Goal: Task Accomplishment & Management: Use online tool/utility

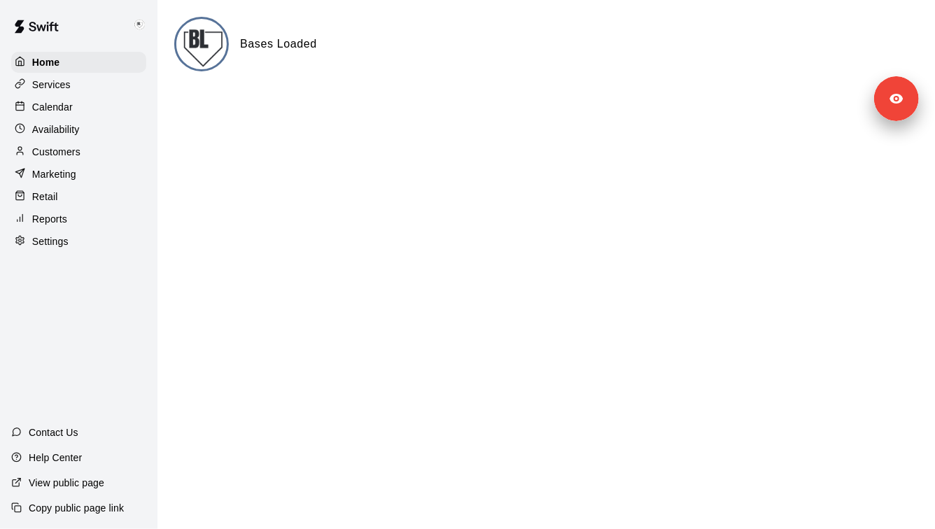
click at [134, 87] on div "Services" at bounding box center [78, 84] width 135 height 21
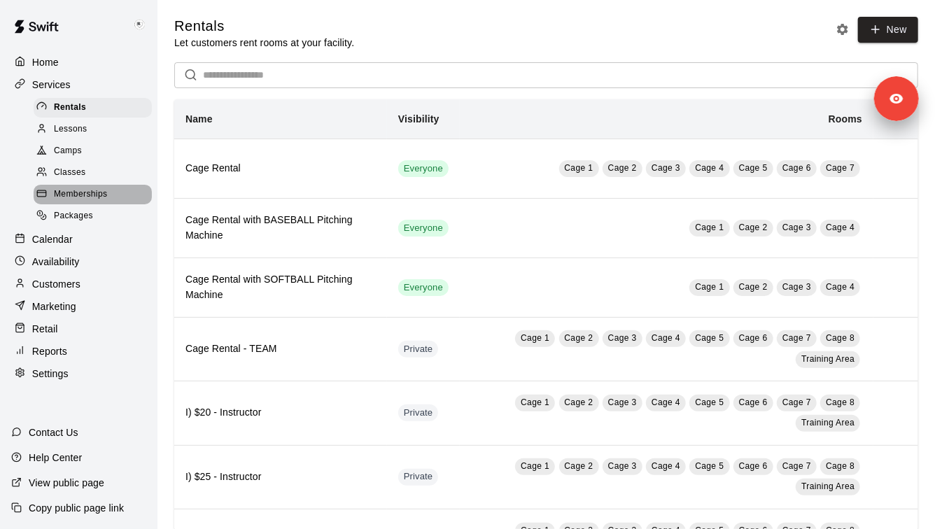
click at [133, 196] on div "Memberships" at bounding box center [93, 195] width 118 height 20
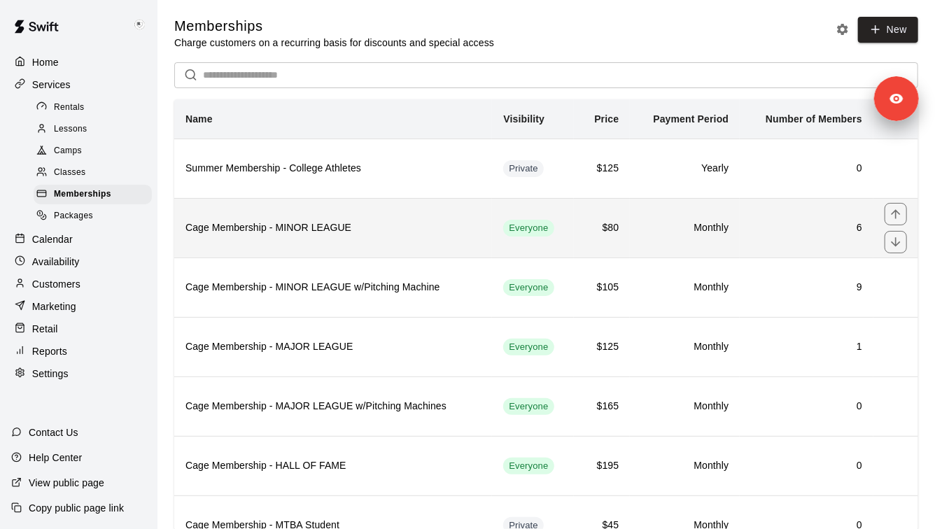
scroll to position [26, 0]
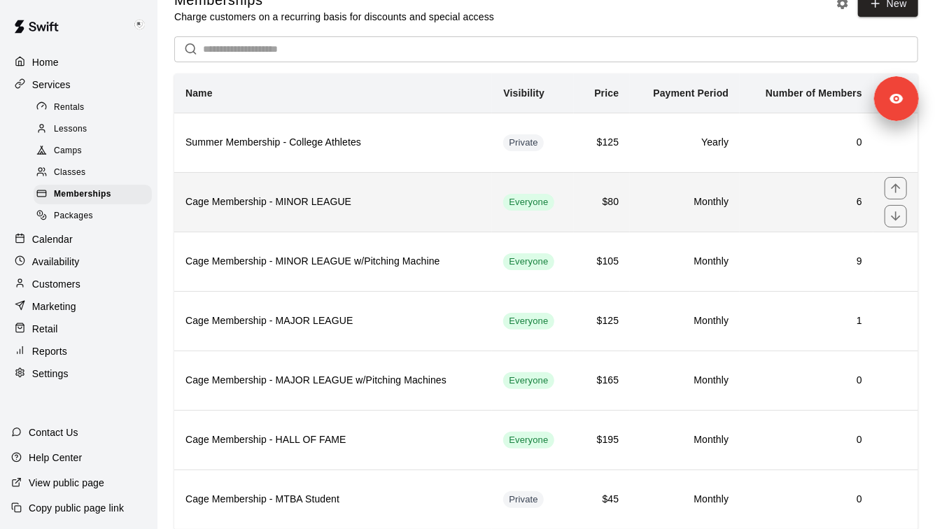
click at [427, 219] on th "Cage Membership - MINOR LEAGUE" at bounding box center [333, 201] width 318 height 59
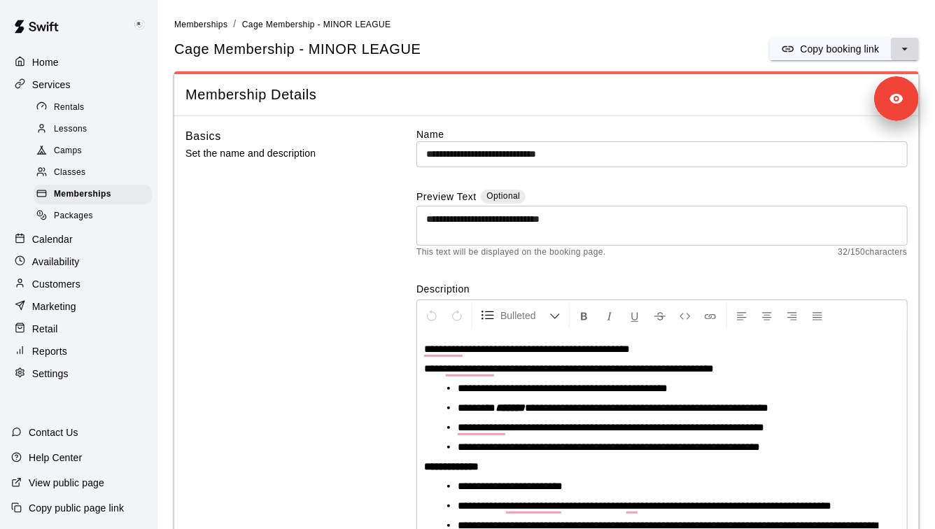
click at [907, 50] on icon "select merge strategy" at bounding box center [905, 49] width 14 height 14
click at [905, 50] on icon "select merge strategy" at bounding box center [905, 49] width 14 height 14
click at [844, 45] on p "Copy booking link" at bounding box center [839, 49] width 79 height 14
click at [202, 24] on span "Memberships" at bounding box center [200, 25] width 53 height 10
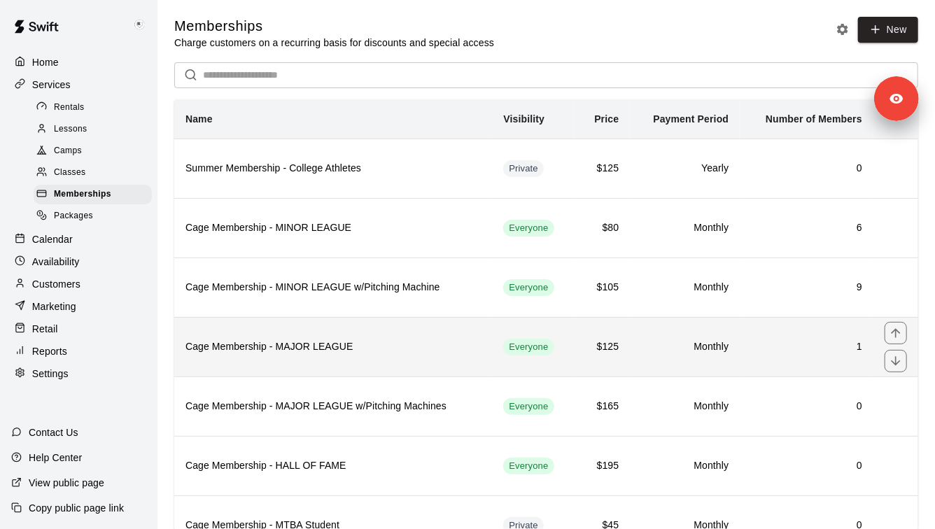
click at [369, 350] on h6 "Cage Membership - MAJOR LEAGUE" at bounding box center [332, 346] width 295 height 15
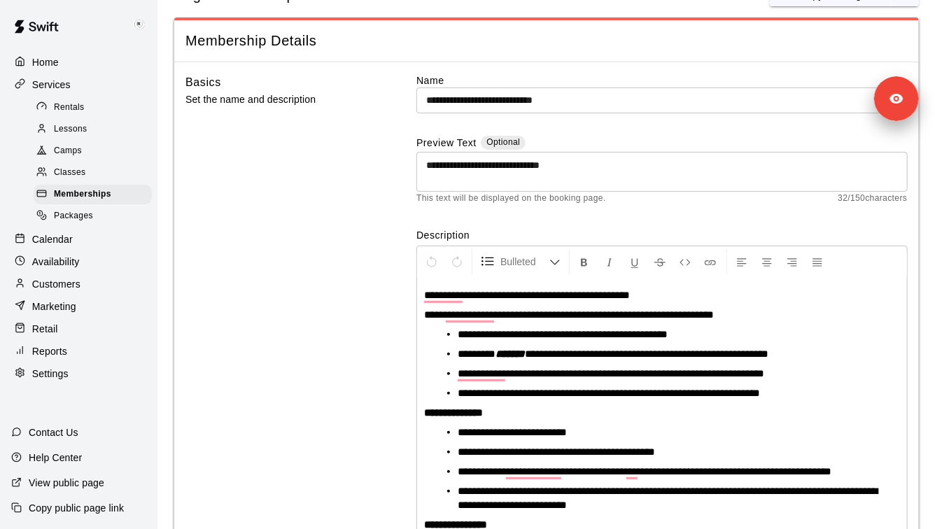
scroll to position [29, 0]
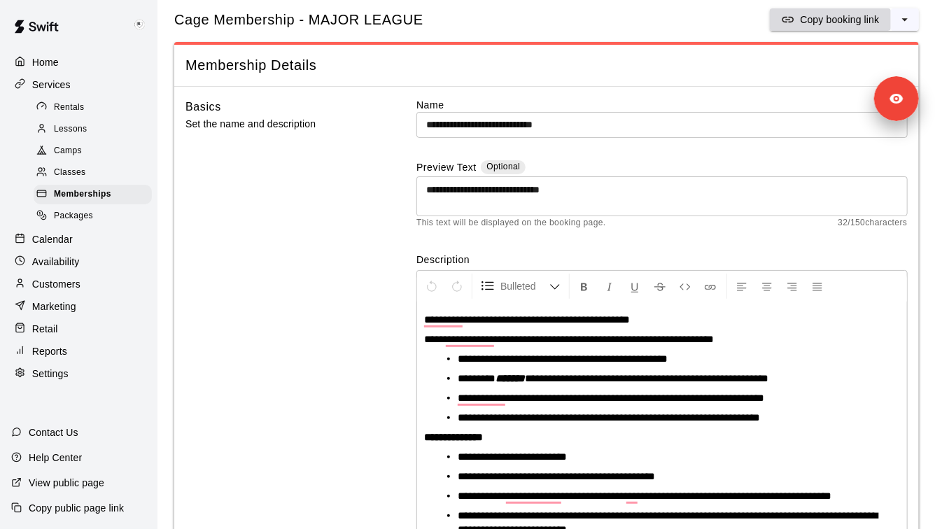
click at [828, 25] on p "Copy booking link" at bounding box center [839, 20] width 79 height 14
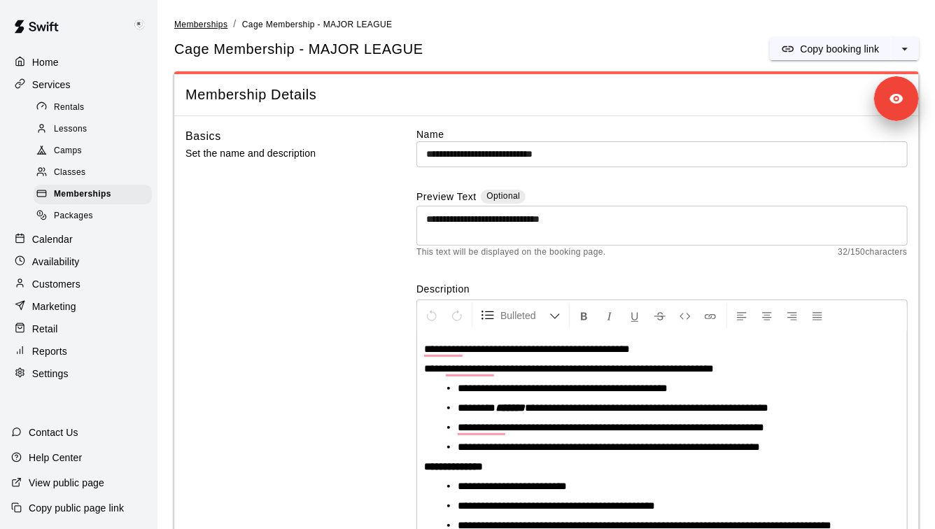
click at [215, 24] on span "Memberships" at bounding box center [200, 25] width 53 height 10
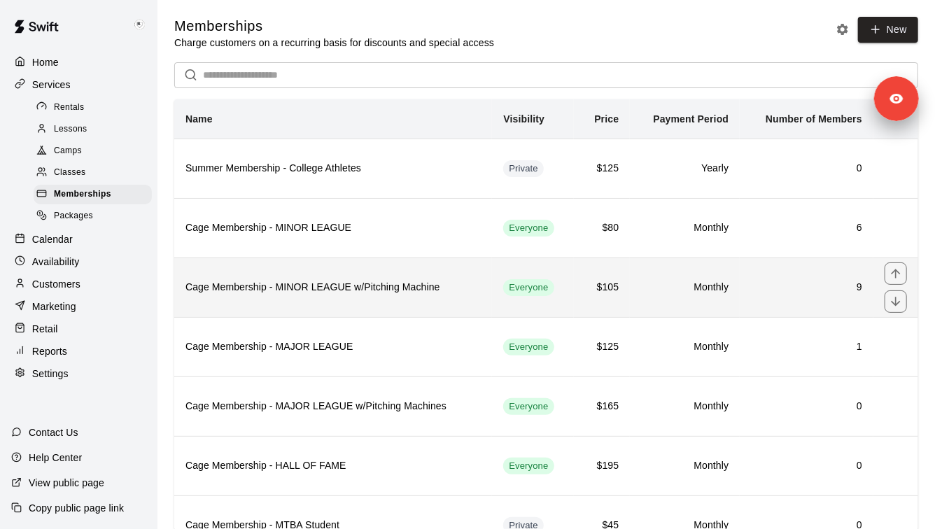
scroll to position [135, 0]
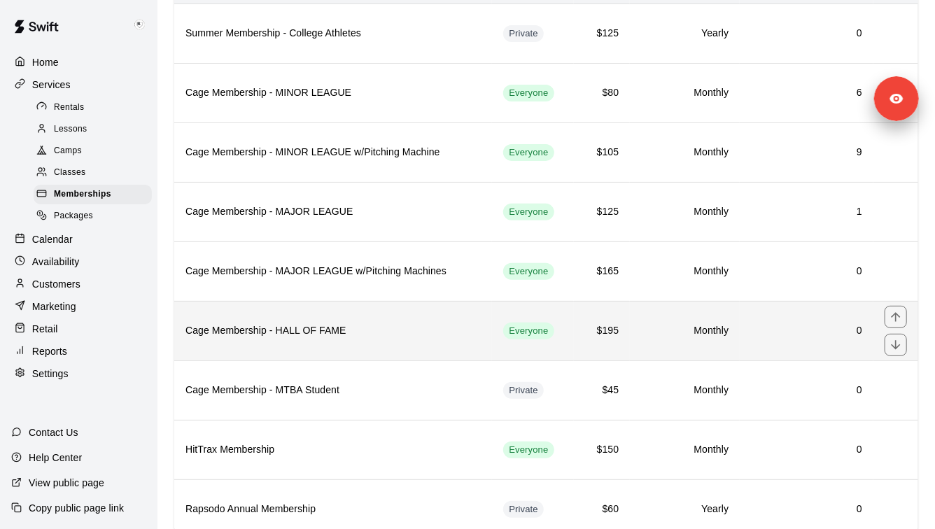
click at [436, 337] on th "Cage Membership - HALL OF FAME" at bounding box center [333, 330] width 318 height 59
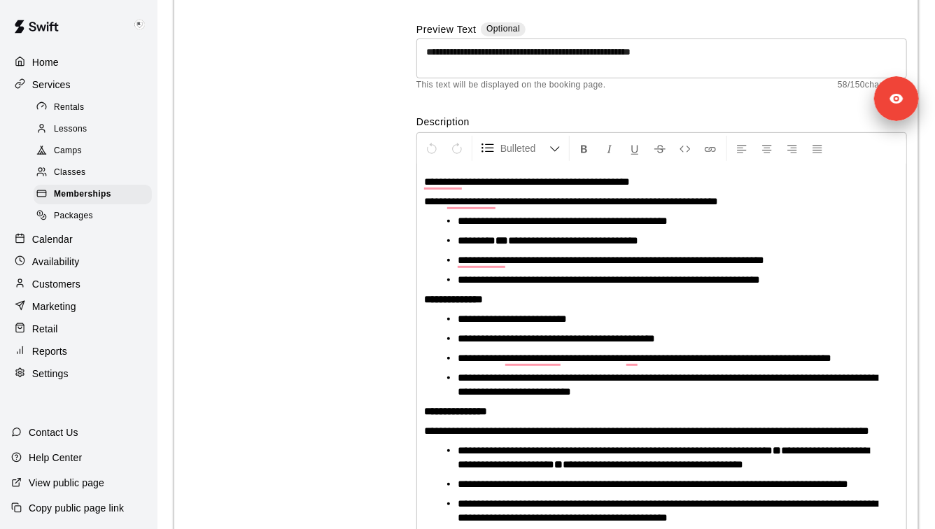
scroll to position [45, 0]
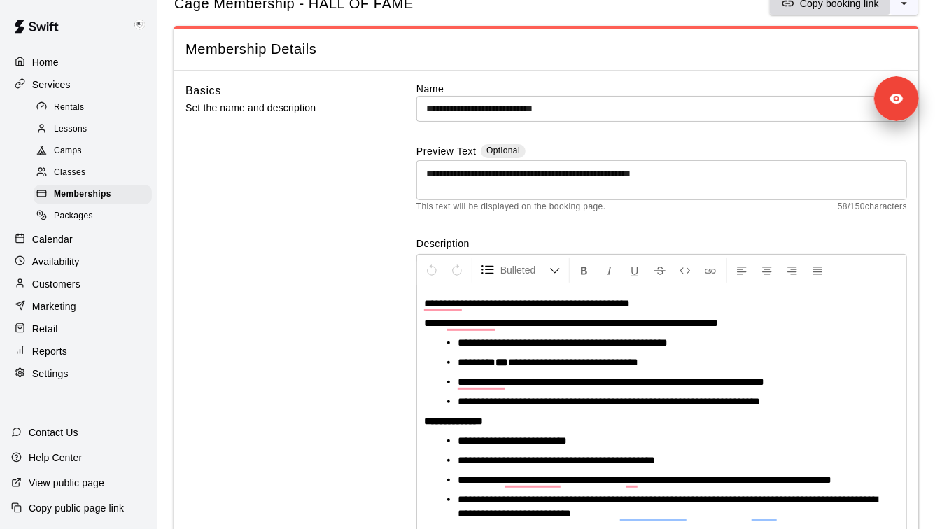
click at [848, 1] on p "Copy booking link" at bounding box center [839, 4] width 79 height 14
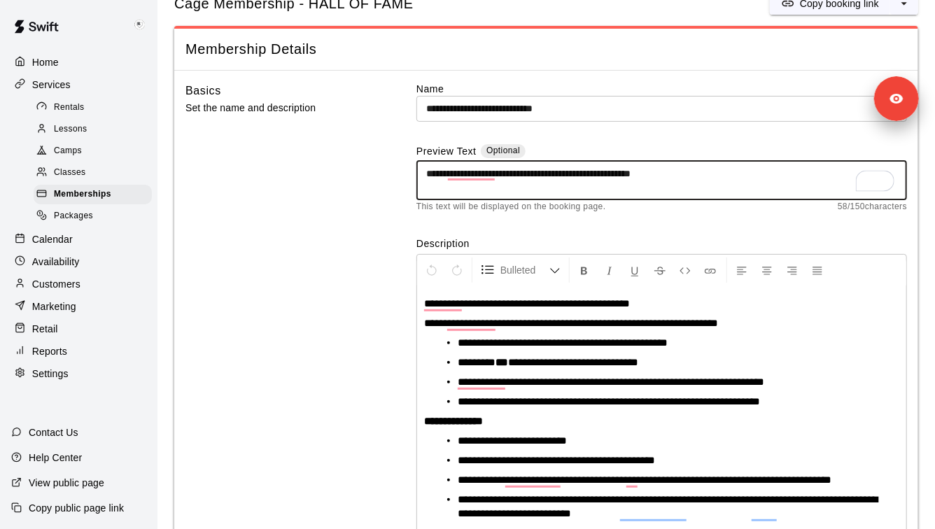
scroll to position [0, 0]
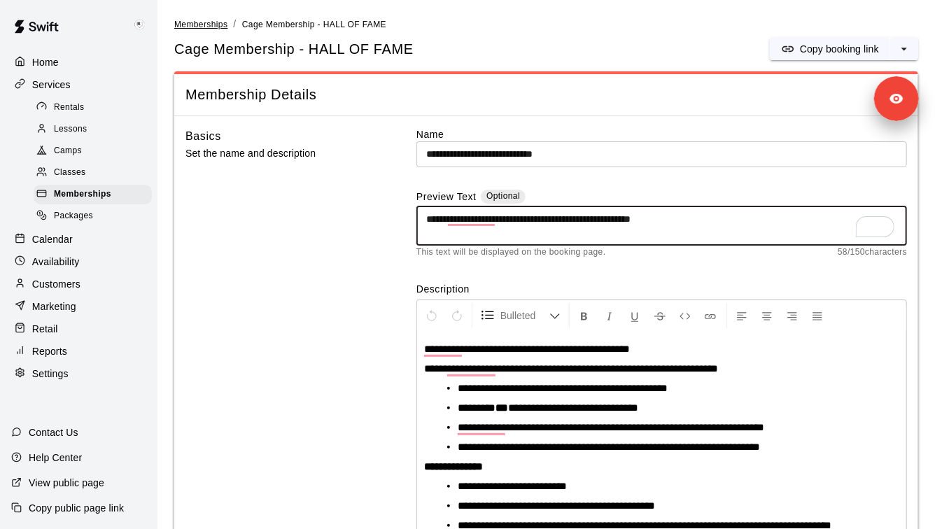
click at [209, 21] on span "Memberships" at bounding box center [200, 25] width 53 height 10
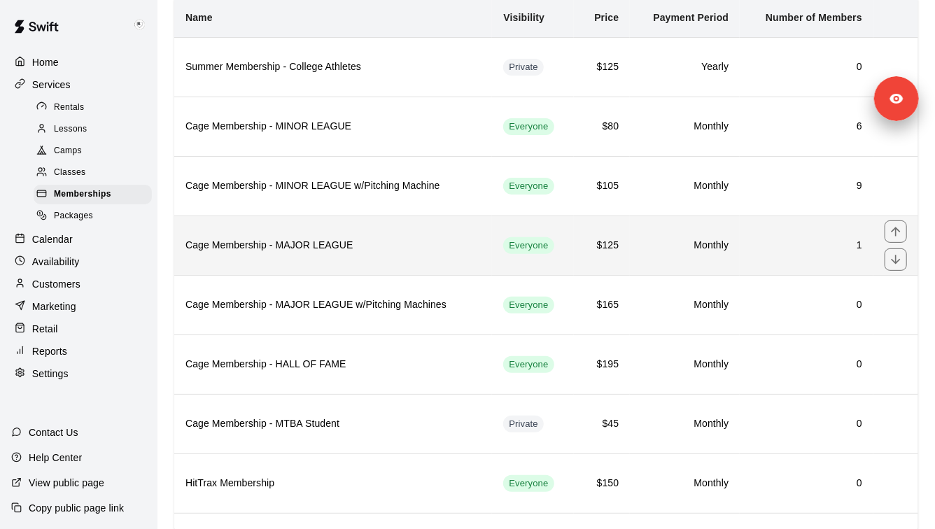
scroll to position [220, 0]
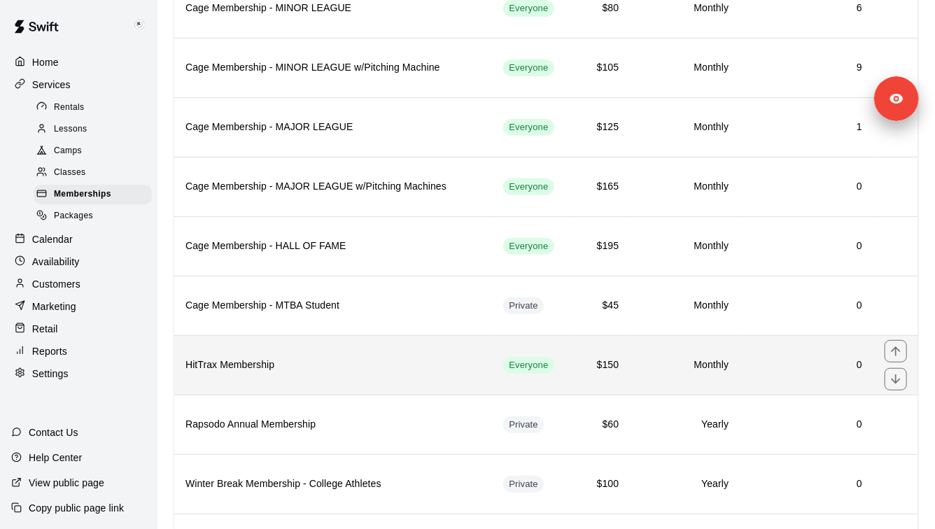
click at [381, 362] on h6 "HitTrax Membership" at bounding box center [332, 364] width 295 height 15
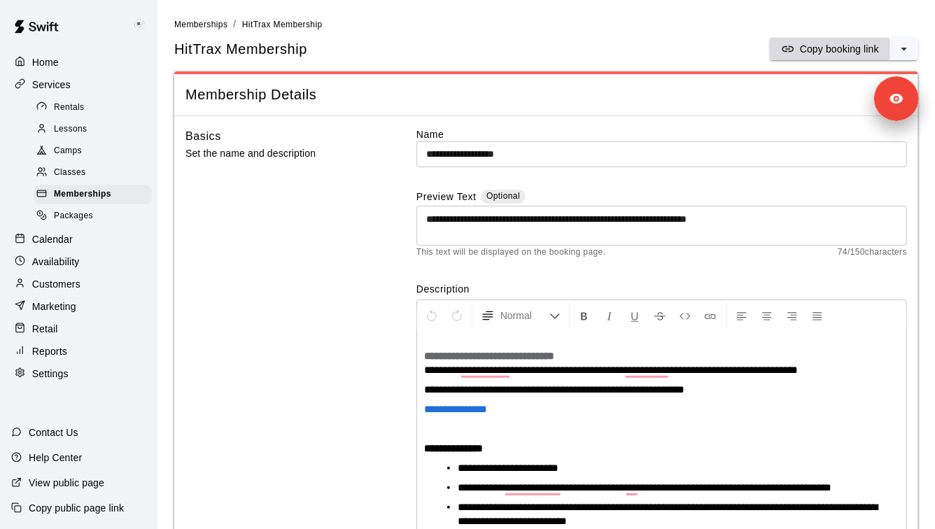
click at [863, 42] on p "Copy booking link" at bounding box center [839, 49] width 79 height 14
click at [81, 480] on p "View public page" at bounding box center [67, 483] width 76 height 14
click at [87, 215] on span "Packages" at bounding box center [73, 216] width 39 height 14
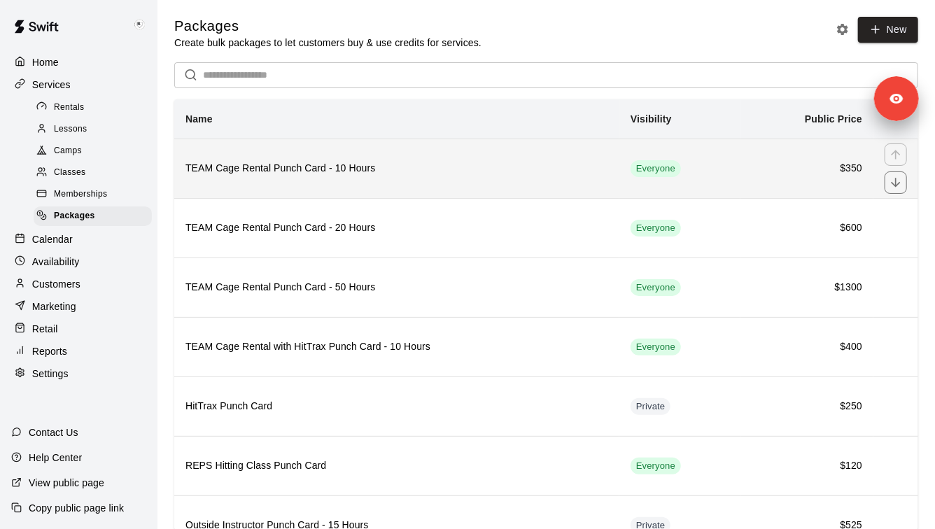
click at [420, 187] on th "TEAM Cage Rental Punch Card - 10 Hours" at bounding box center [396, 168] width 445 height 59
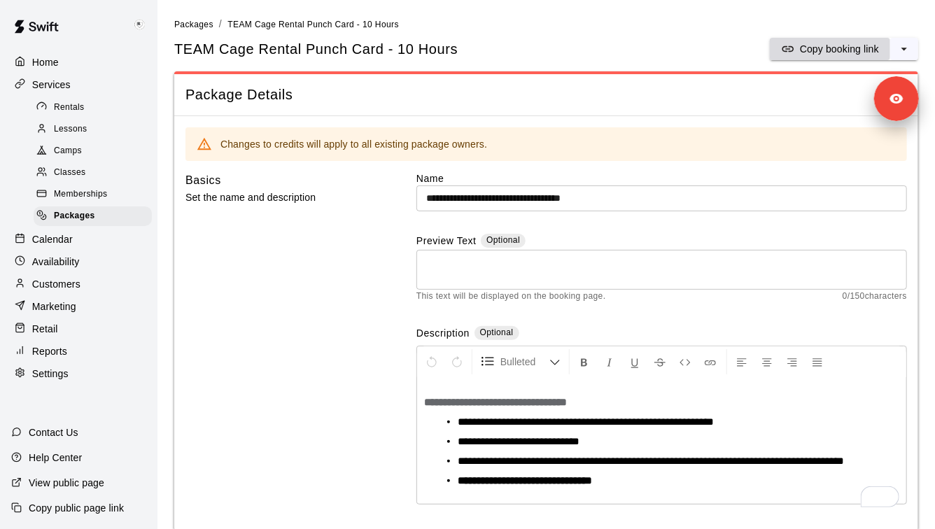
click at [831, 53] on p "Copy booking link" at bounding box center [839, 49] width 79 height 14
click at [204, 28] on span "Packages" at bounding box center [193, 25] width 39 height 10
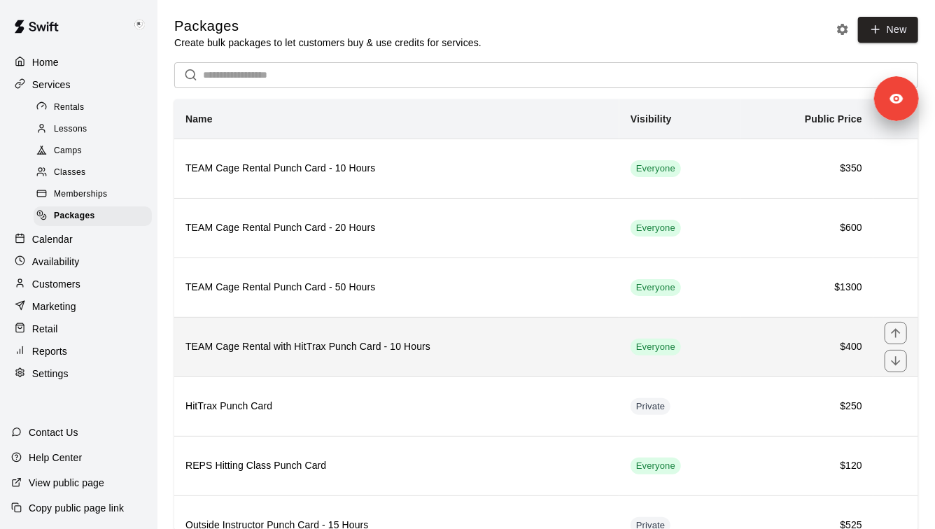
click at [437, 341] on h6 "TEAM Cage Rental with HitTrax Punch Card - 10 Hours" at bounding box center [396, 346] width 423 height 15
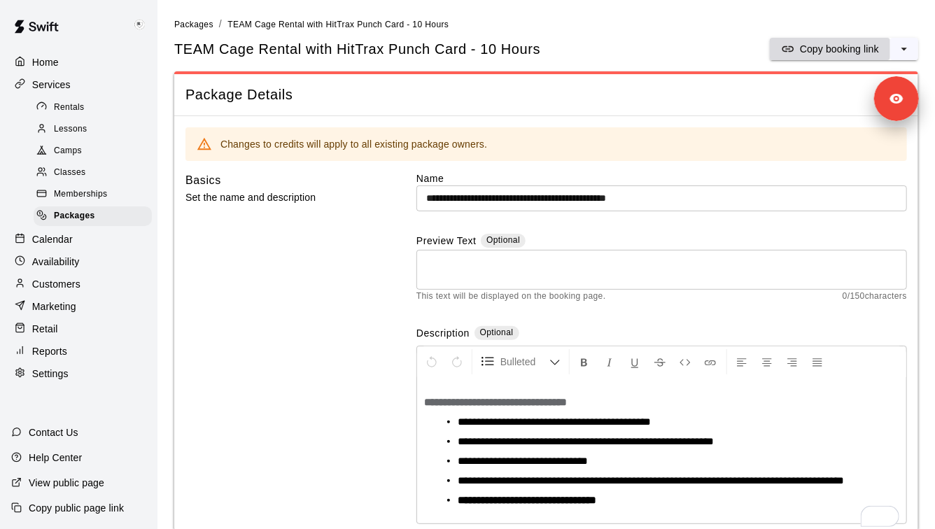
click at [835, 48] on p "Copy booking link" at bounding box center [839, 49] width 79 height 14
click at [195, 27] on span "Packages" at bounding box center [193, 25] width 39 height 10
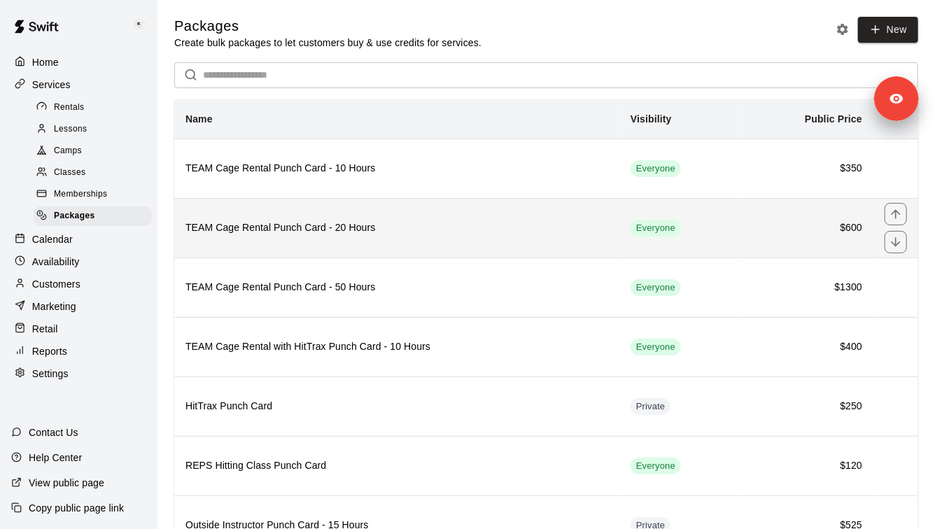
click at [422, 226] on h6 "TEAM Cage Rental Punch Card - 20 Hours" at bounding box center [396, 227] width 423 height 15
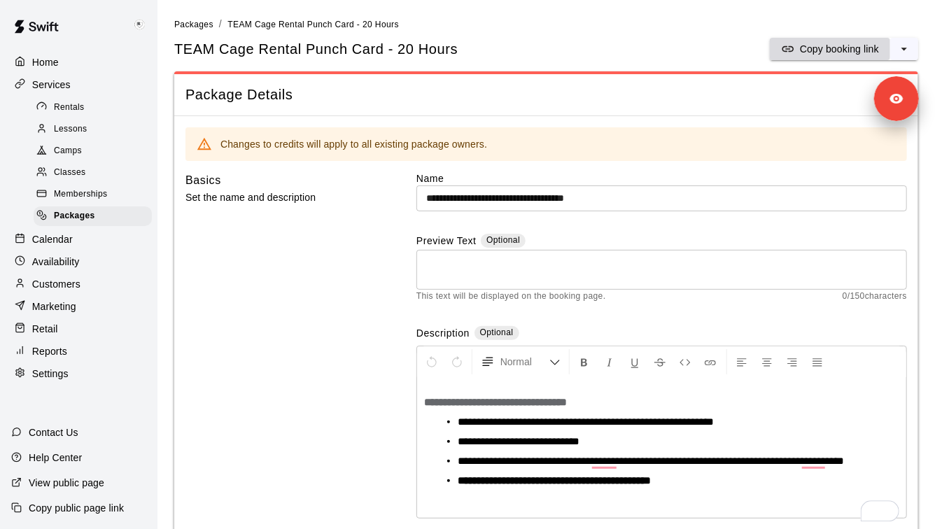
drag, startPoint x: 856, startPoint y: 46, endPoint x: 781, endPoint y: 41, distance: 74.4
click at [856, 46] on p "Copy booking link" at bounding box center [839, 49] width 79 height 14
click at [190, 27] on span "Packages" at bounding box center [193, 25] width 39 height 10
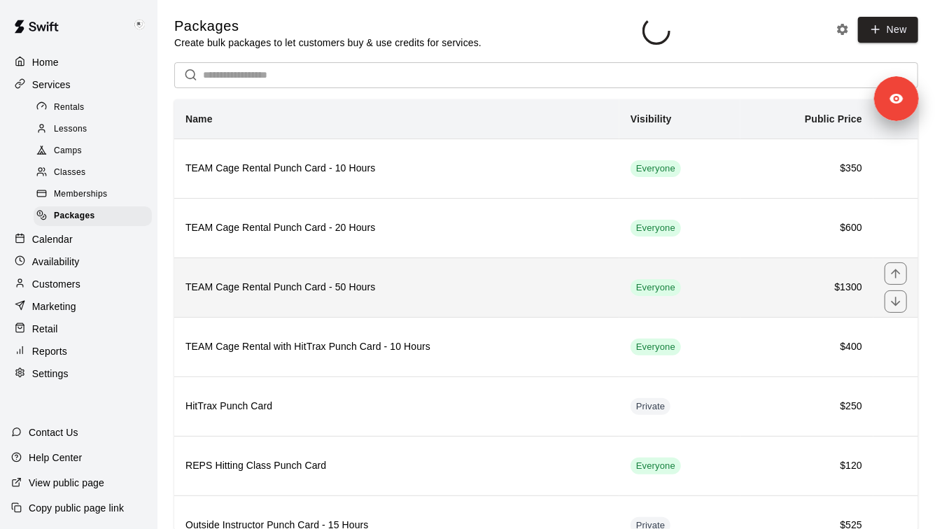
click at [481, 297] on th "TEAM Cage Rental Punch Card - 50 Hours" at bounding box center [396, 286] width 445 height 59
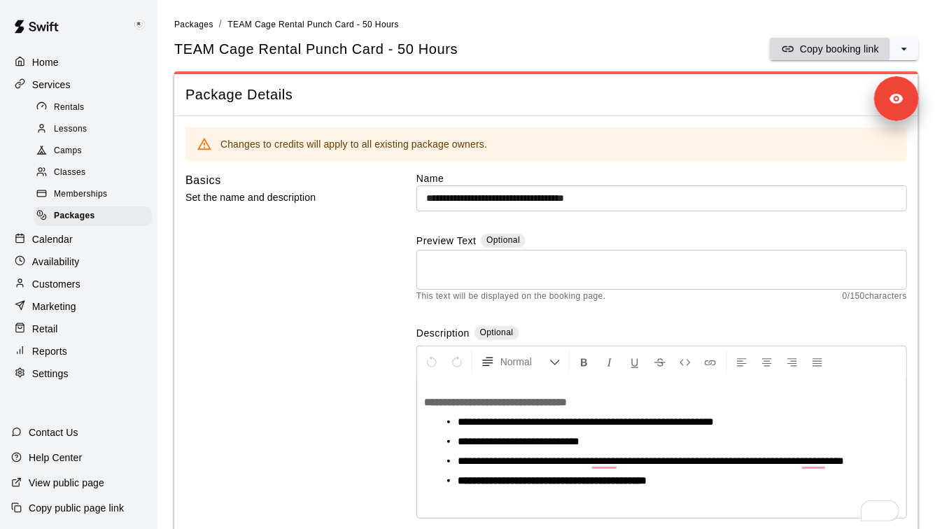
click at [847, 48] on p "Copy booking link" at bounding box center [839, 49] width 79 height 14
